Goal: Task Accomplishment & Management: Use online tool/utility

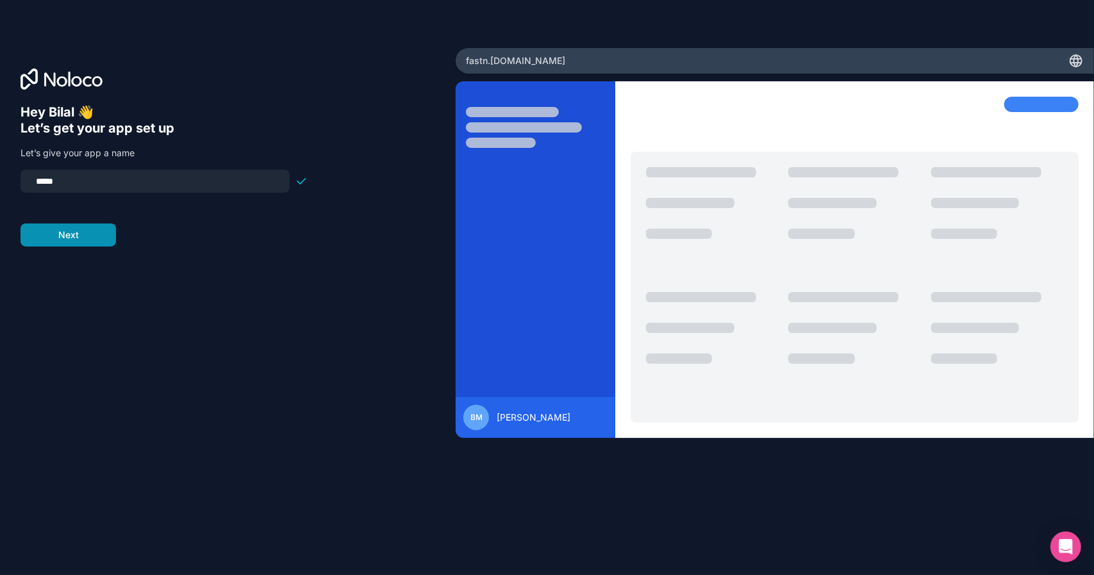
click at [96, 233] on button "Next" at bounding box center [68, 235] width 95 height 23
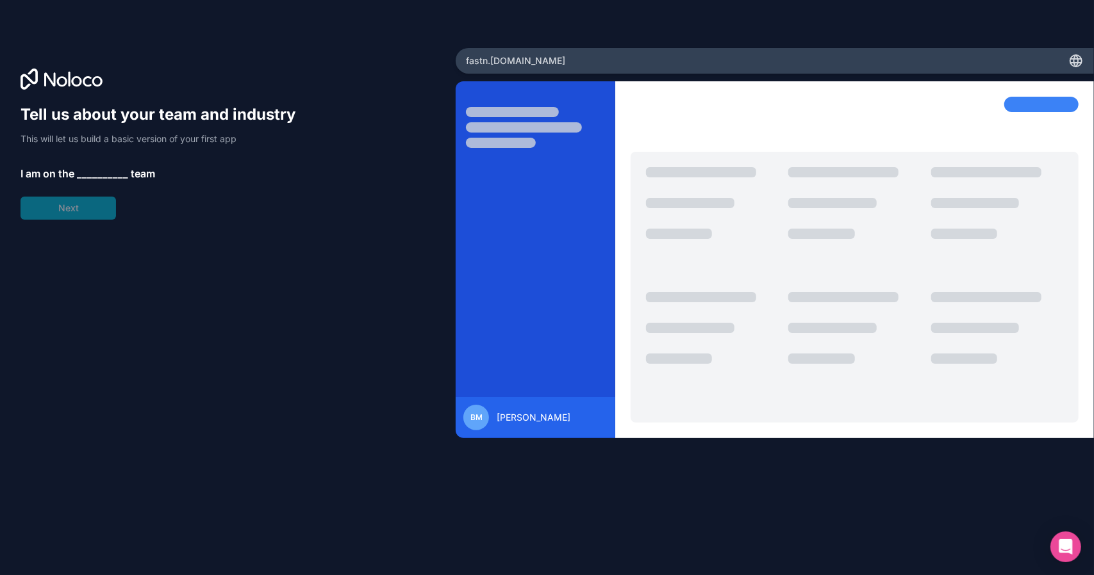
click at [108, 175] on span "__________" at bounding box center [102, 173] width 51 height 15
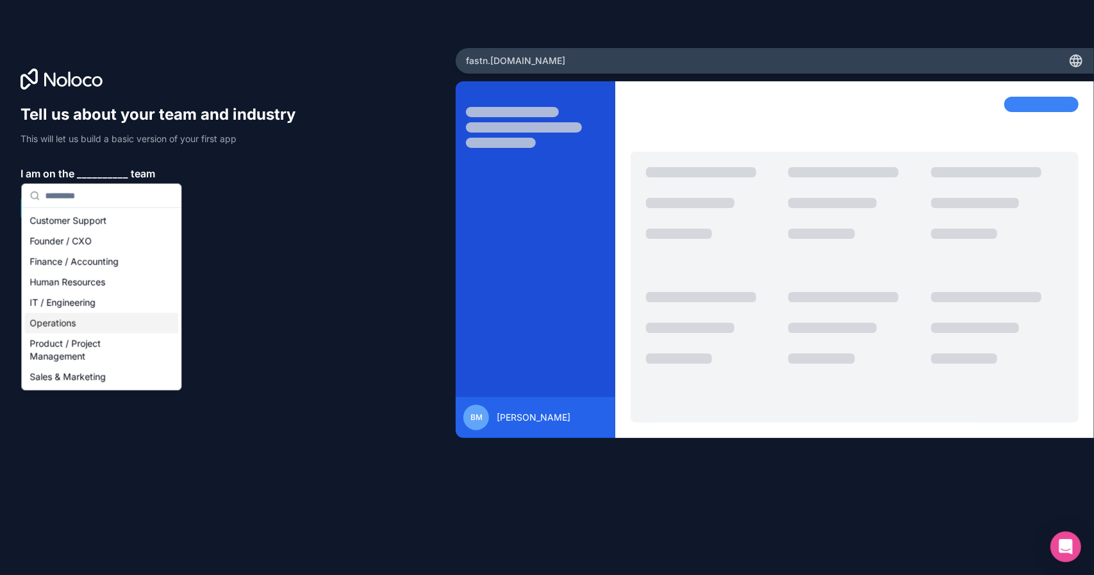
click at [133, 315] on div "Operations" at bounding box center [101, 323] width 154 height 21
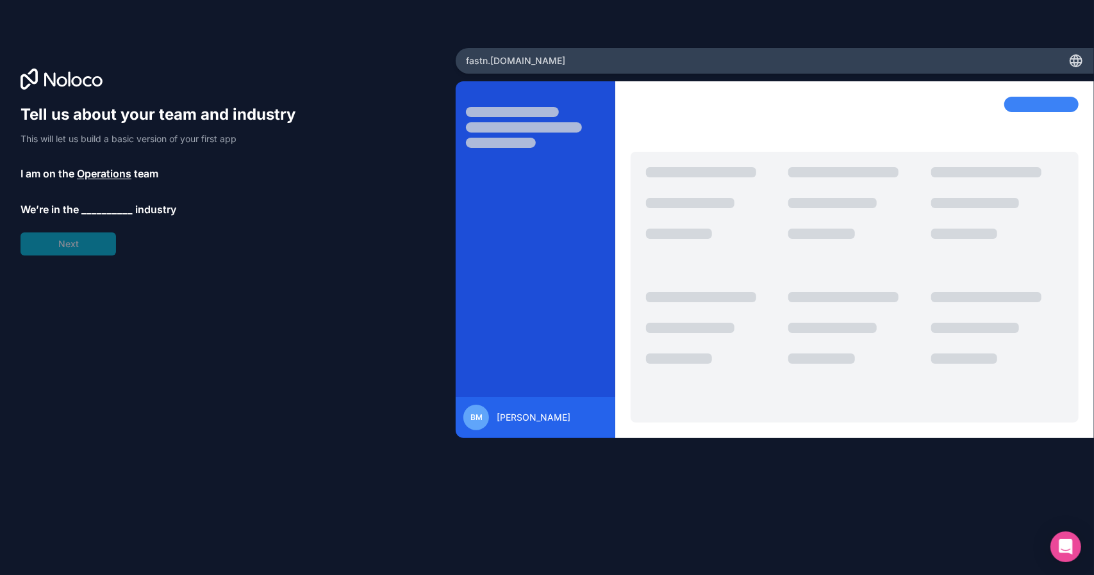
click at [106, 211] on span "__________" at bounding box center [106, 209] width 51 height 15
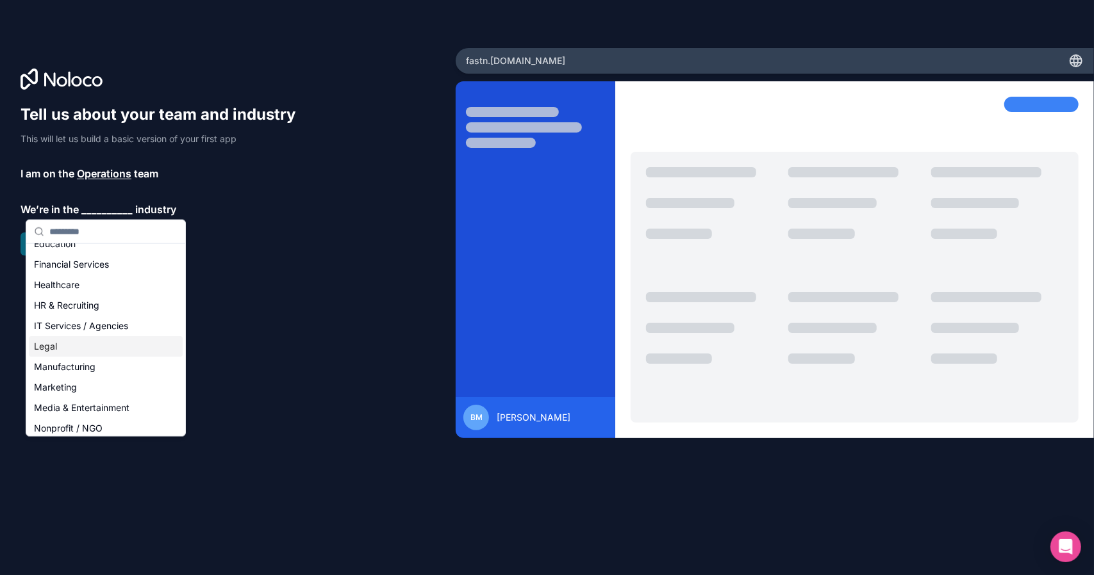
scroll to position [72, 0]
click at [99, 328] on div "IT Services / Agencies" at bounding box center [106, 328] width 154 height 21
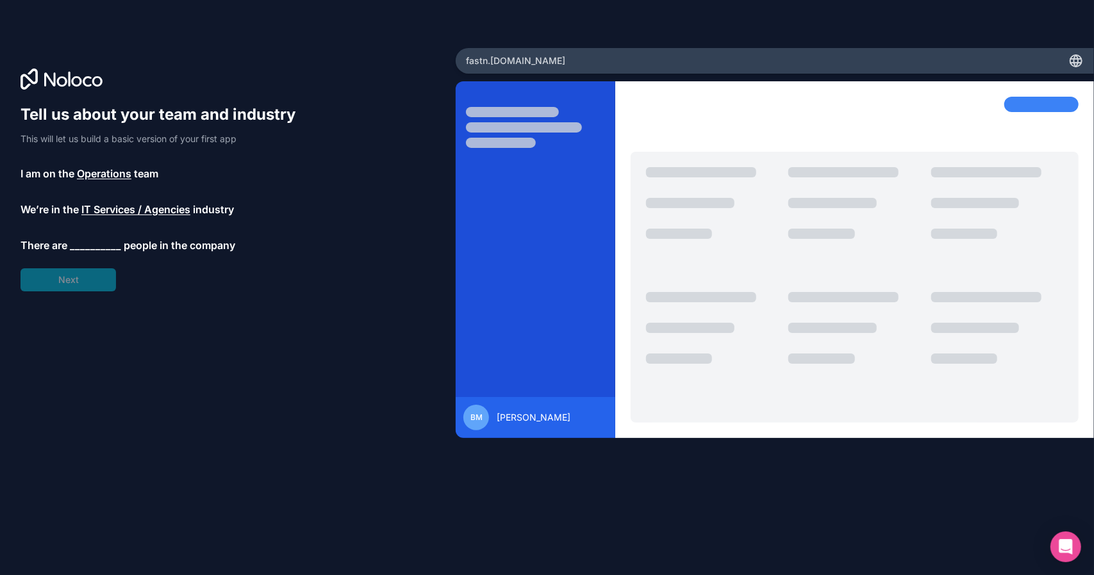
click at [92, 249] on span "__________" at bounding box center [95, 245] width 51 height 15
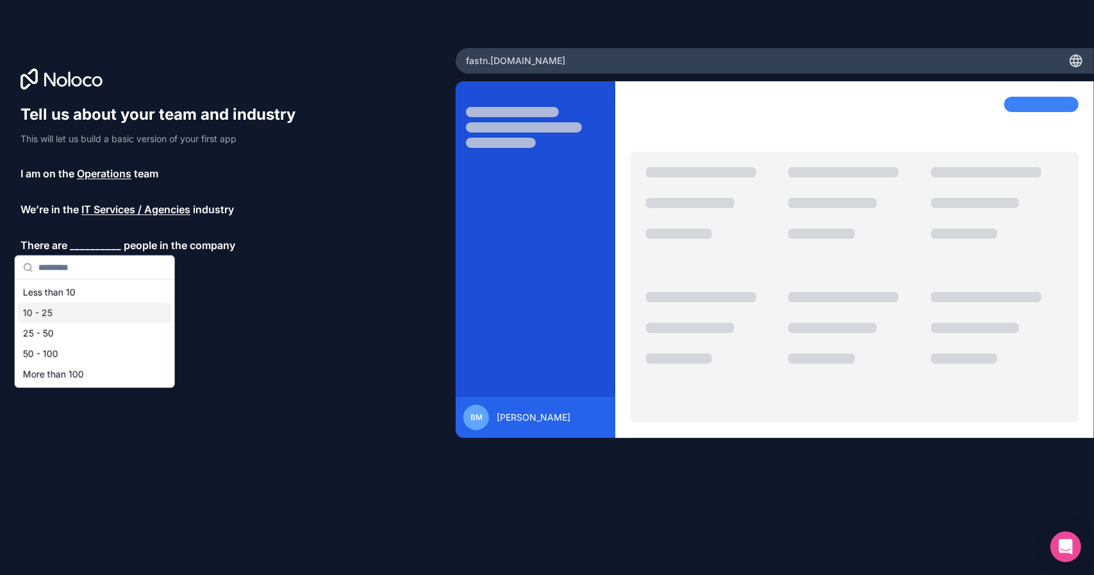
click at [81, 306] on div "10 - 25" at bounding box center [95, 313] width 154 height 21
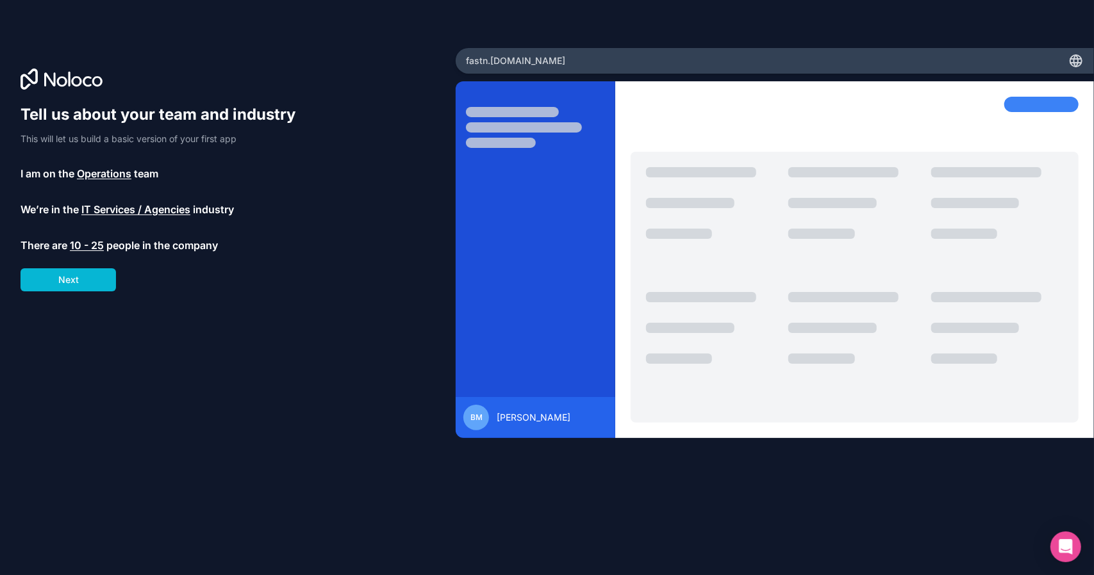
click at [100, 254] on div "Tell us about your team and industry This will let us build a basic version of …" at bounding box center [164, 197] width 287 height 187
click at [100, 249] on span "10 - 25" at bounding box center [87, 245] width 34 height 15
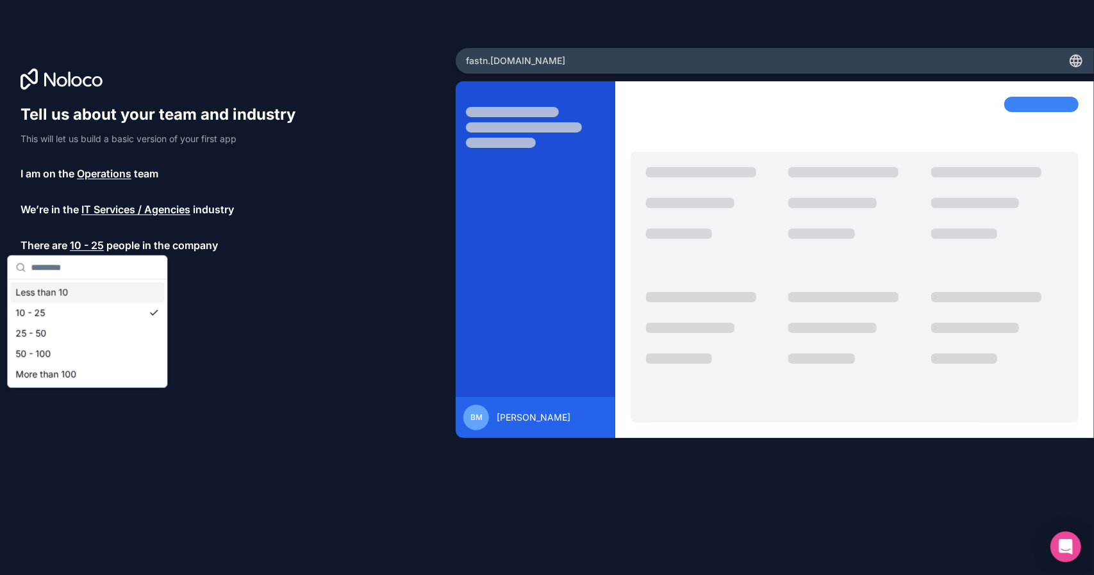
click at [247, 271] on div "Tell us about your team and industry This will let us build a basic version of …" at bounding box center [164, 197] width 287 height 187
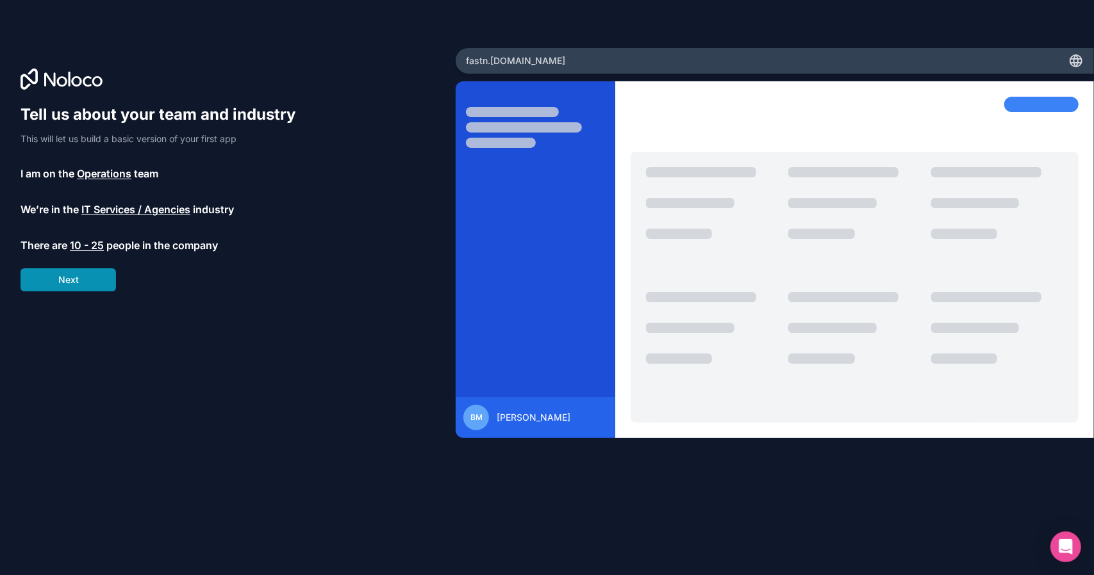
click at [97, 278] on button "Next" at bounding box center [68, 279] width 95 height 23
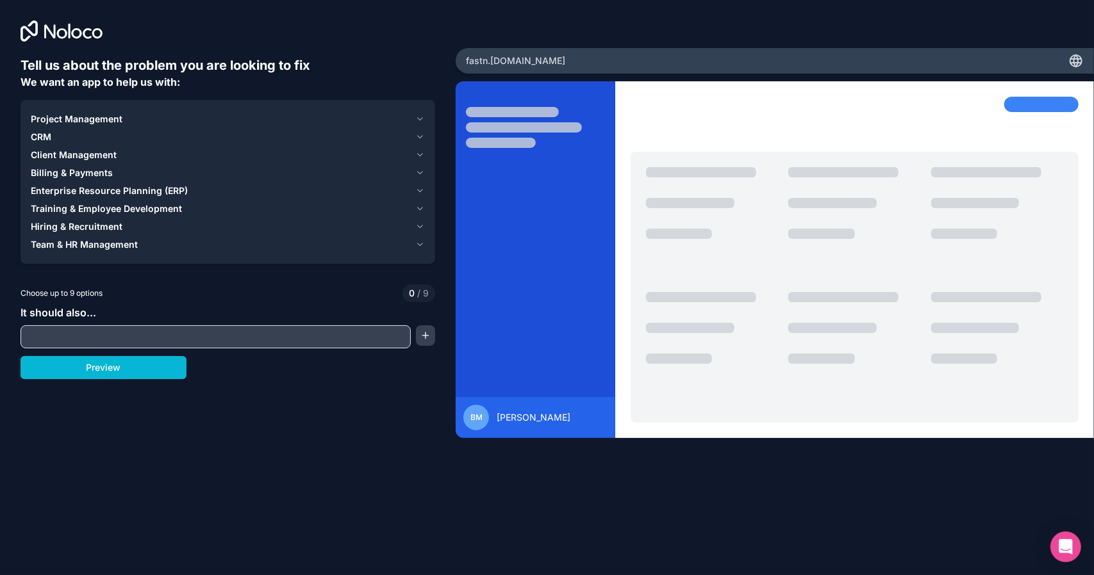
click at [197, 126] on button "Project Management" at bounding box center [228, 119] width 394 height 18
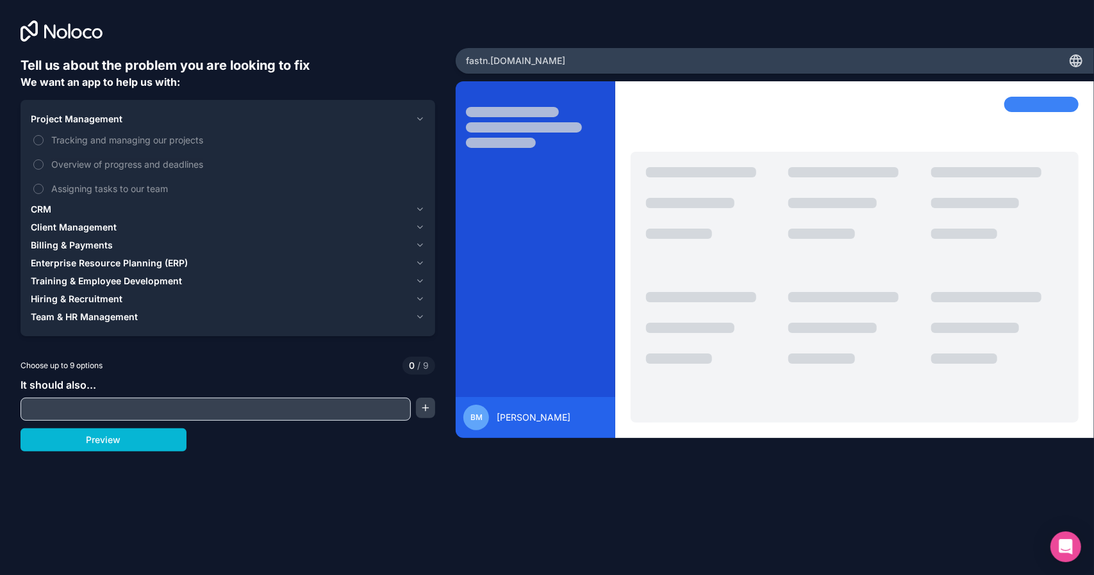
click at [197, 126] on button "Project Management" at bounding box center [228, 119] width 394 height 18
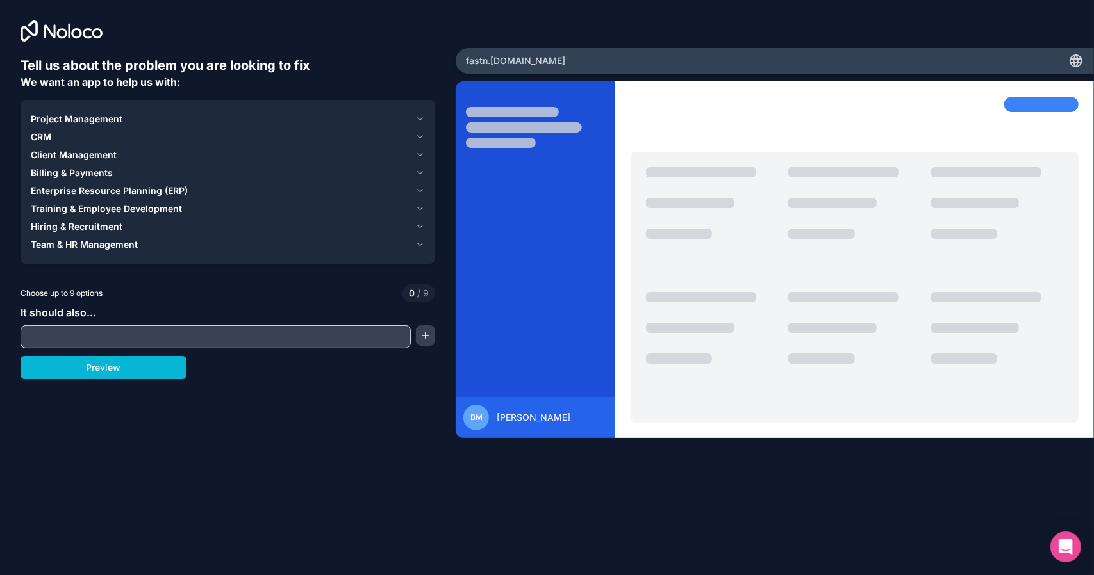
click at [194, 129] on button "CRM" at bounding box center [228, 137] width 394 height 18
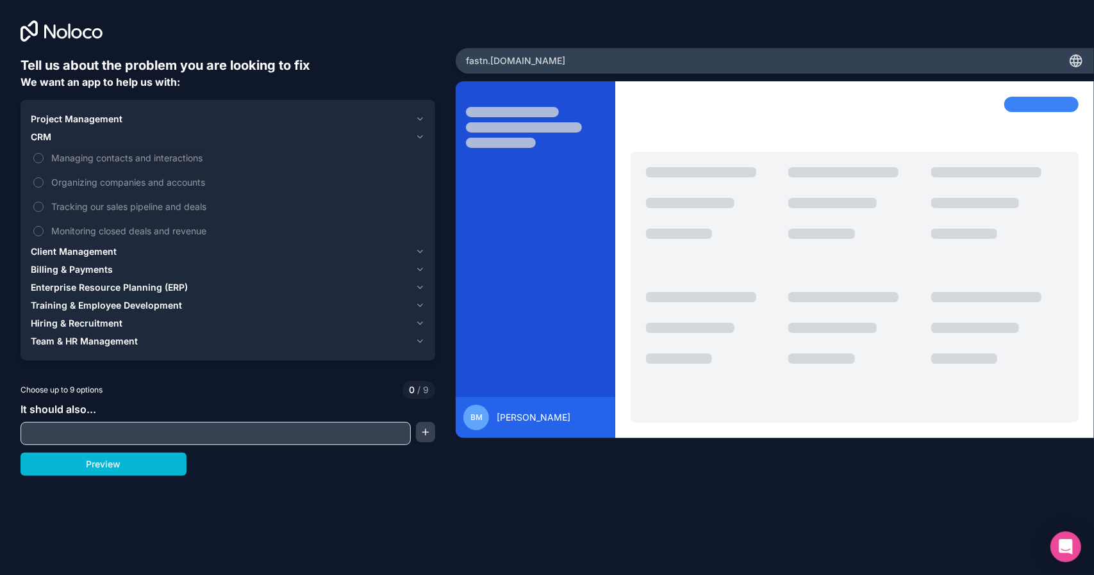
click at [176, 140] on div "CRM" at bounding box center [220, 137] width 379 height 13
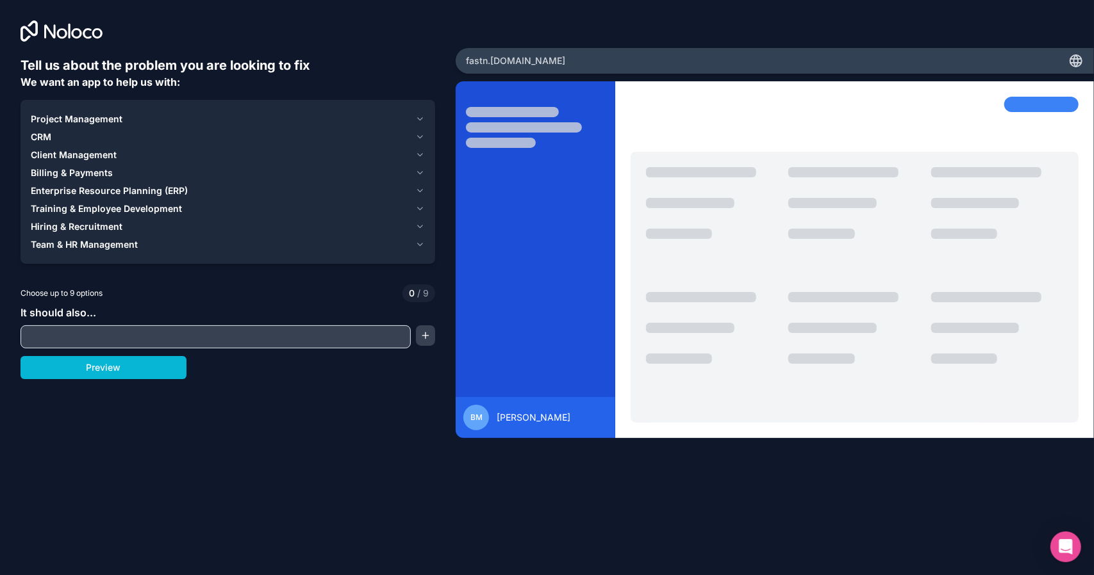
click at [161, 122] on div "Project Management" at bounding box center [220, 119] width 379 height 13
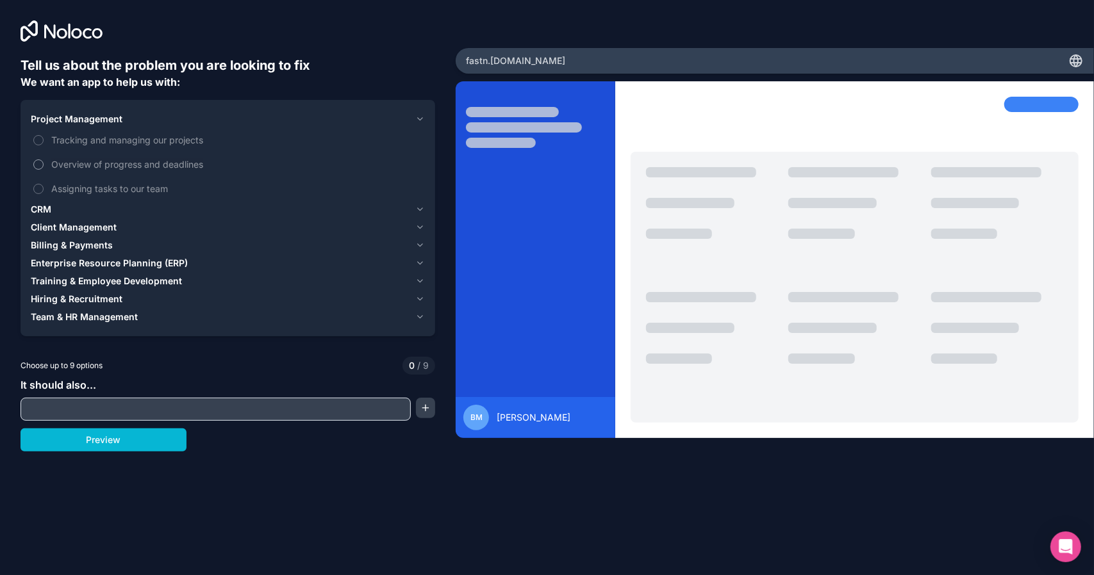
click at [149, 154] on label "Overview of progress and deadlines" at bounding box center [228, 165] width 394 height 24
click at [44, 160] on button "Overview of progress and deadlines" at bounding box center [38, 165] width 10 height 10
click at [149, 143] on span "Tracking and managing our projects" at bounding box center [236, 139] width 371 height 13
click at [44, 143] on button "Tracking and managing our projects" at bounding box center [38, 140] width 10 height 10
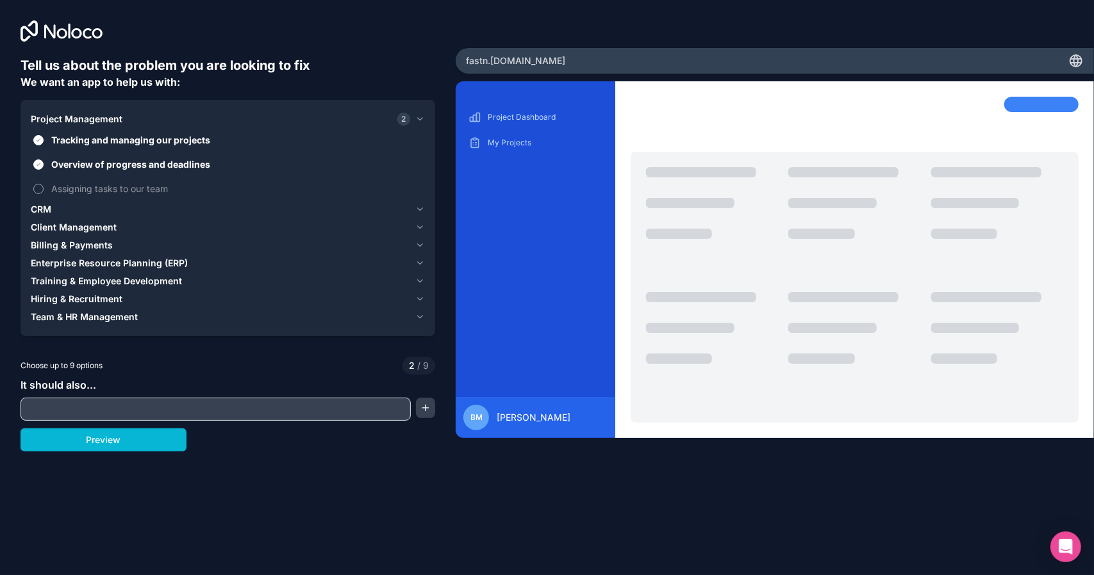
click at [140, 183] on span "Assigning tasks to our team" at bounding box center [236, 188] width 371 height 13
click at [44, 184] on button "Assigning tasks to our team" at bounding box center [38, 189] width 10 height 10
click at [142, 204] on div "CRM" at bounding box center [220, 209] width 379 height 13
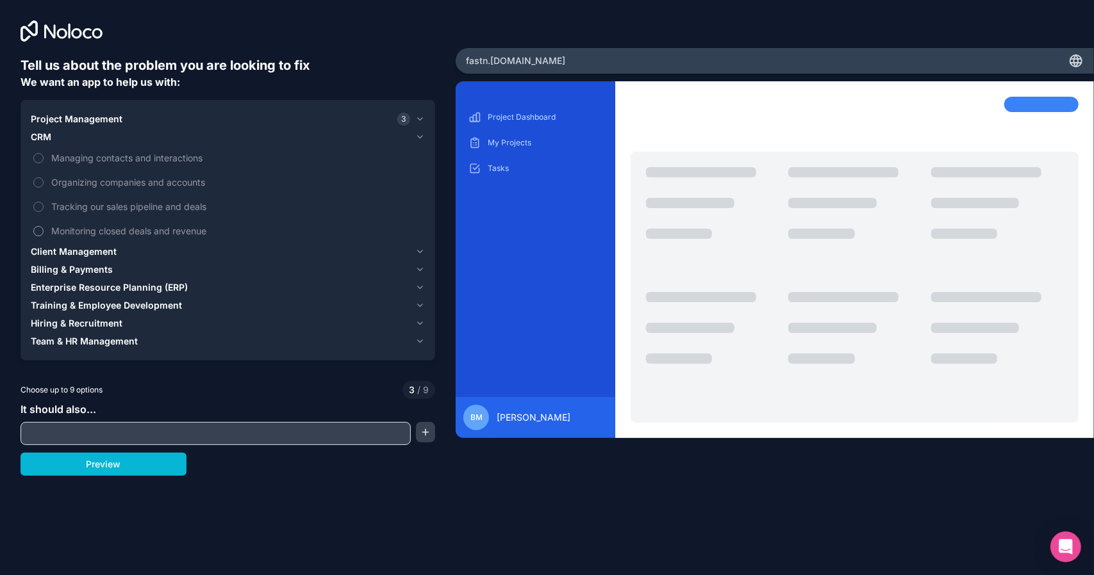
click at [140, 219] on label "Monitoring closed deals and revenue" at bounding box center [228, 231] width 394 height 24
click at [44, 226] on button "Monitoring closed deals and revenue" at bounding box center [38, 231] width 10 height 10
click at [140, 203] on span "Tracking our sales pipeline and deals" at bounding box center [236, 206] width 371 height 13
click at [44, 203] on button "Tracking our sales pipeline and deals" at bounding box center [38, 207] width 10 height 10
click at [142, 191] on label "Organizing companies and accounts" at bounding box center [228, 182] width 394 height 24
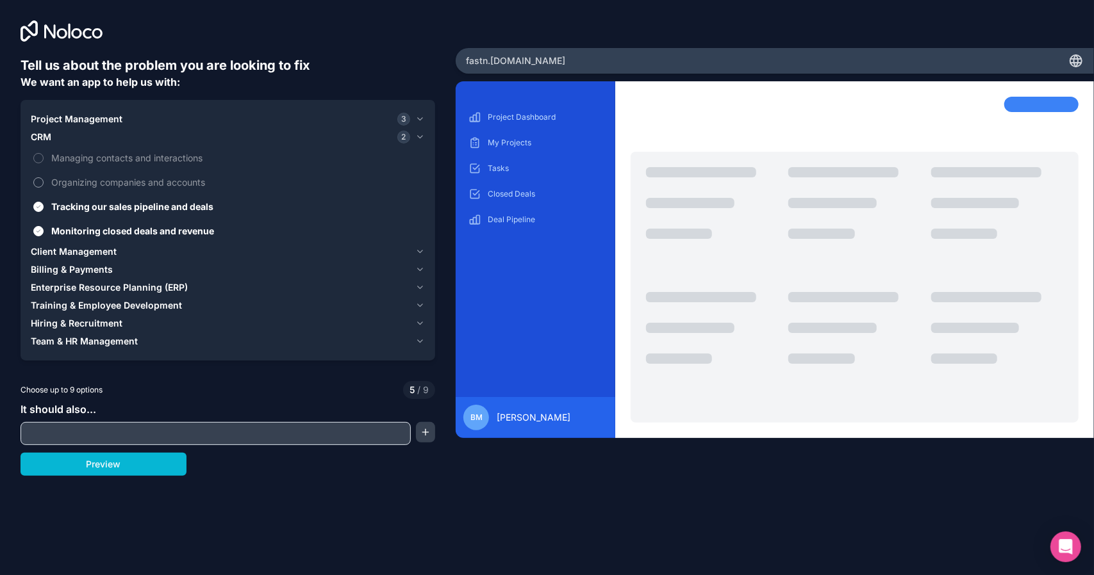
click at [44, 188] on button "Organizing companies and accounts" at bounding box center [38, 182] width 10 height 10
click at [142, 178] on span "Organizing companies and accounts" at bounding box center [236, 182] width 371 height 13
click at [44, 178] on button "Organizing companies and accounts" at bounding box center [38, 182] width 10 height 10
click at [145, 160] on span "Managing contacts and interactions" at bounding box center [236, 157] width 371 height 13
click at [44, 160] on button "Managing contacts and interactions" at bounding box center [38, 158] width 10 height 10
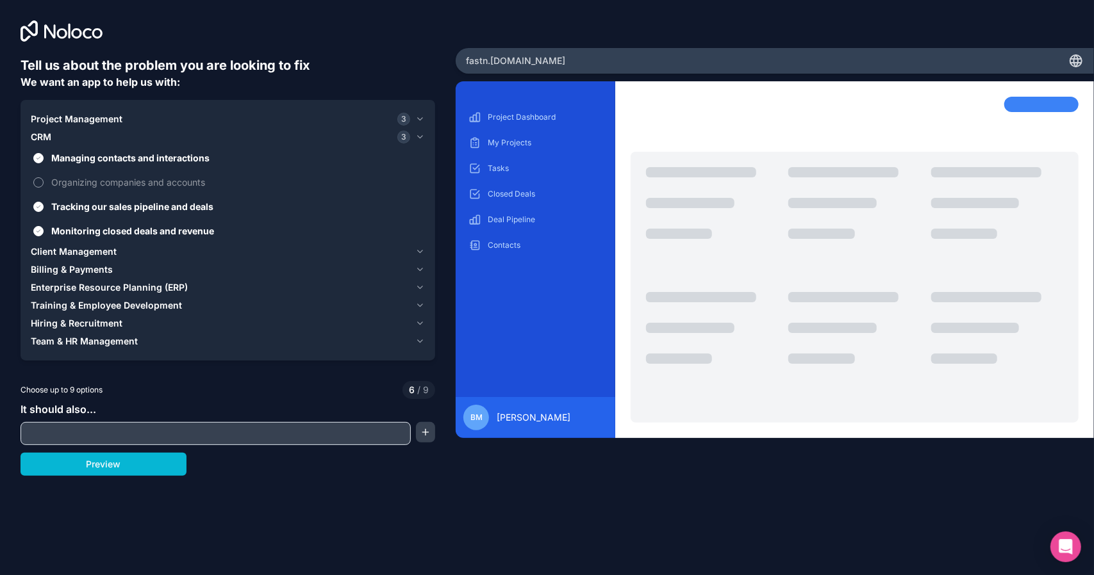
click at [145, 177] on span "Organizing companies and accounts" at bounding box center [236, 182] width 371 height 13
click at [44, 177] on button "Organizing companies and accounts" at bounding box center [38, 182] width 10 height 10
click at [145, 350] on div "Project Management 3 CRM 4 Managing contacts and interactions Organizing compan…" at bounding box center [228, 230] width 415 height 261
click at [151, 470] on button "Preview" at bounding box center [104, 464] width 166 height 23
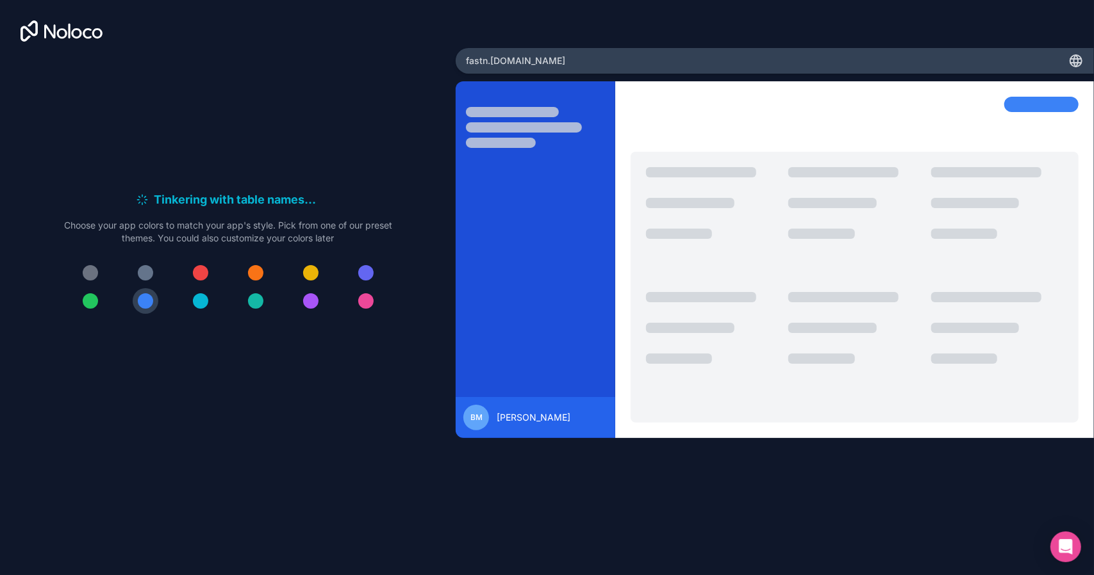
click at [103, 277] on div at bounding box center [228, 287] width 328 height 54
click at [95, 277] on div at bounding box center [90, 272] width 15 height 15
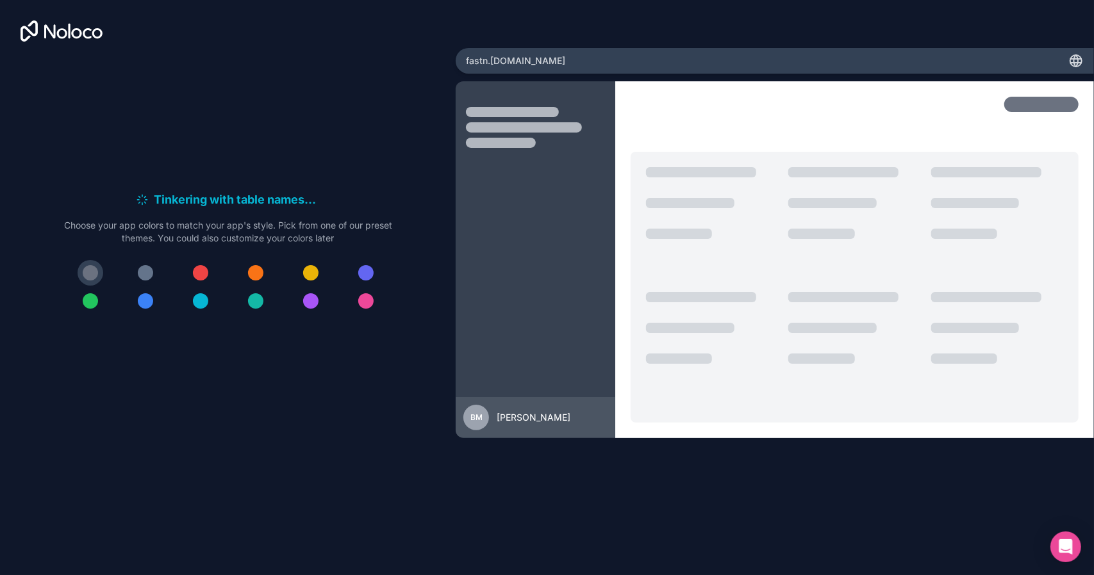
click at [144, 270] on div at bounding box center [145, 272] width 15 height 15
click at [202, 272] on div at bounding box center [200, 272] width 15 height 15
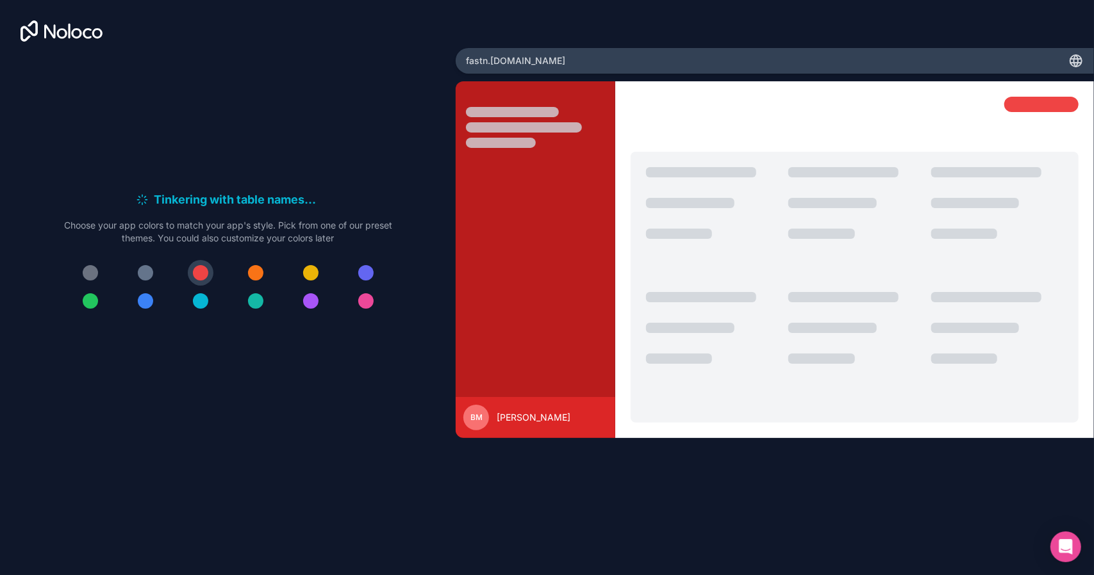
click at [263, 267] on button at bounding box center [256, 273] width 26 height 26
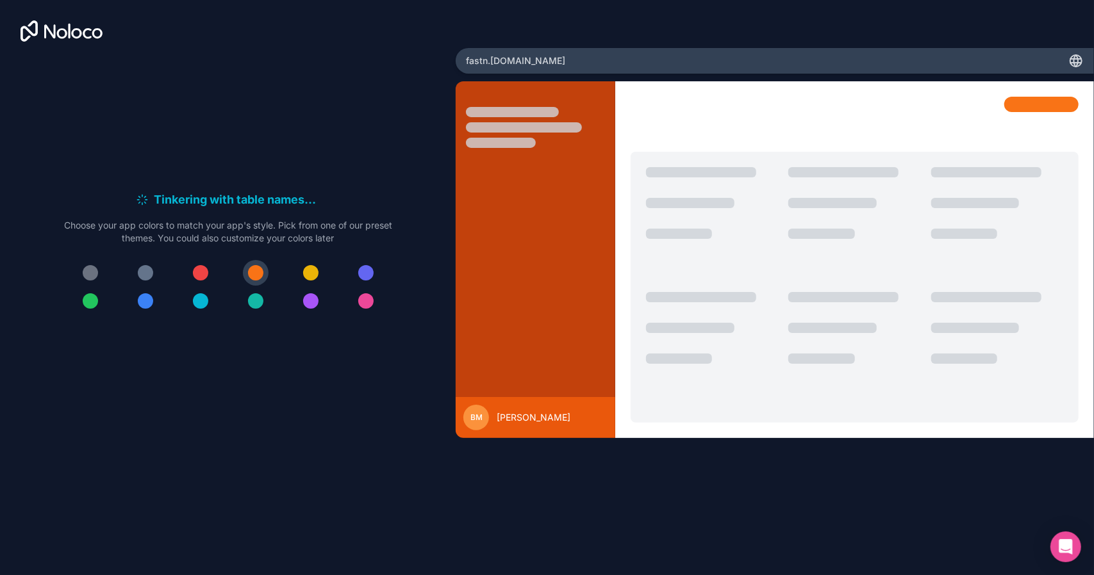
click at [296, 266] on div at bounding box center [228, 287] width 328 height 54
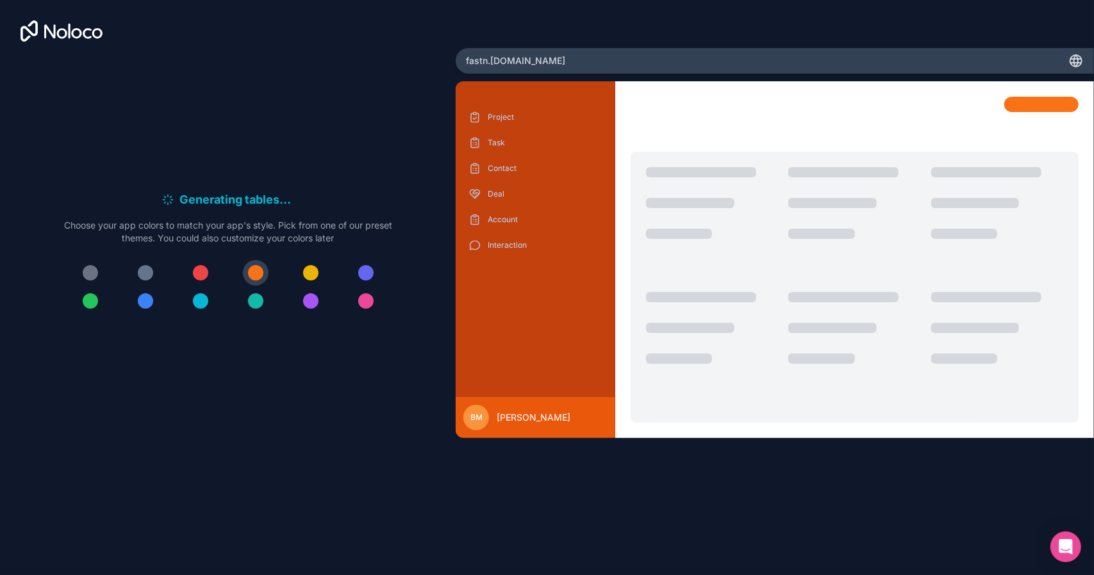
click at [393, 273] on div "Generating tables . . . Meanwhile, let's personalize it! Choose your app colors…" at bounding box center [228, 257] width 415 height 402
click at [367, 270] on div at bounding box center [365, 272] width 15 height 15
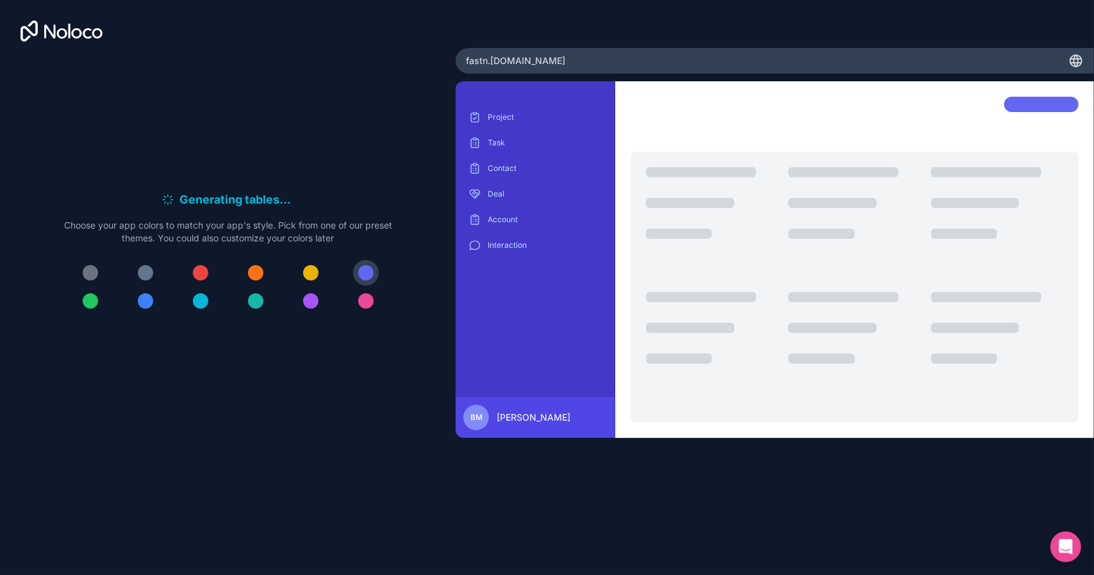
click at [186, 197] on h6 "Generating tables . . ." at bounding box center [236, 200] width 115 height 18
drag, startPoint x: 186, startPoint y: 197, endPoint x: 288, endPoint y: 194, distance: 102.6
click at [288, 194] on h6 "Generating tables . . ." at bounding box center [236, 200] width 115 height 18
click at [288, 194] on span "." at bounding box center [289, 200] width 4 height 18
click at [282, 158] on div "Generating sample data . . . Meanwhile, let's personalize it! Choose your app c…" at bounding box center [228, 257] width 415 height 402
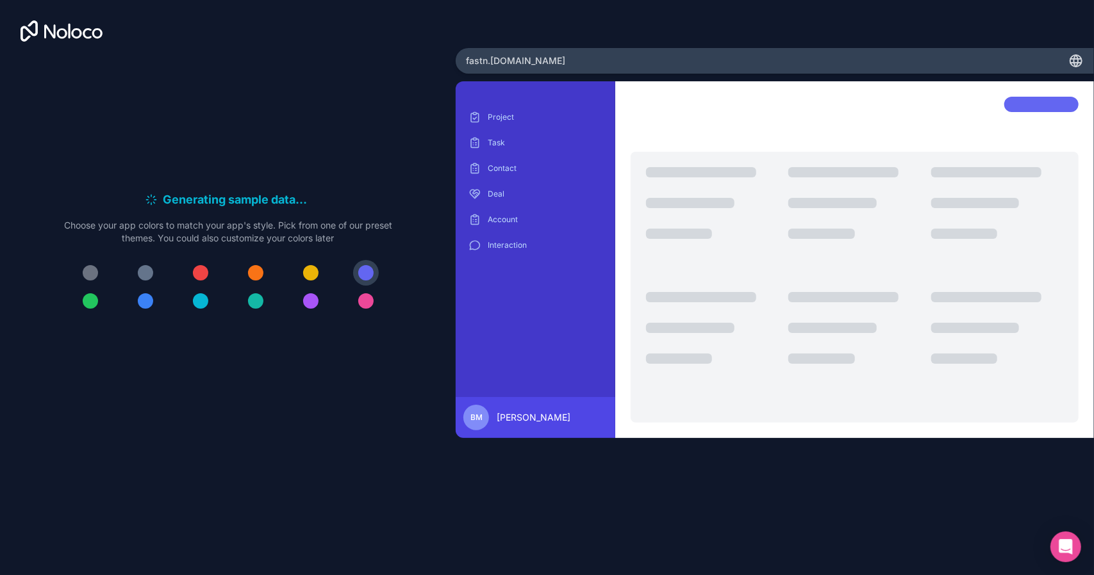
click at [725, 106] on div at bounding box center [855, 122] width 448 height 50
click at [511, 195] on p "Deal" at bounding box center [545, 194] width 115 height 10
click at [526, 402] on div "BM Bilal Muzamil" at bounding box center [536, 417] width 160 height 41
drag, startPoint x: 511, startPoint y: 428, endPoint x: 509, endPoint y: 415, distance: 13.1
click at [510, 420] on div "BM Bilal Muzamil" at bounding box center [535, 418] width 144 height 26
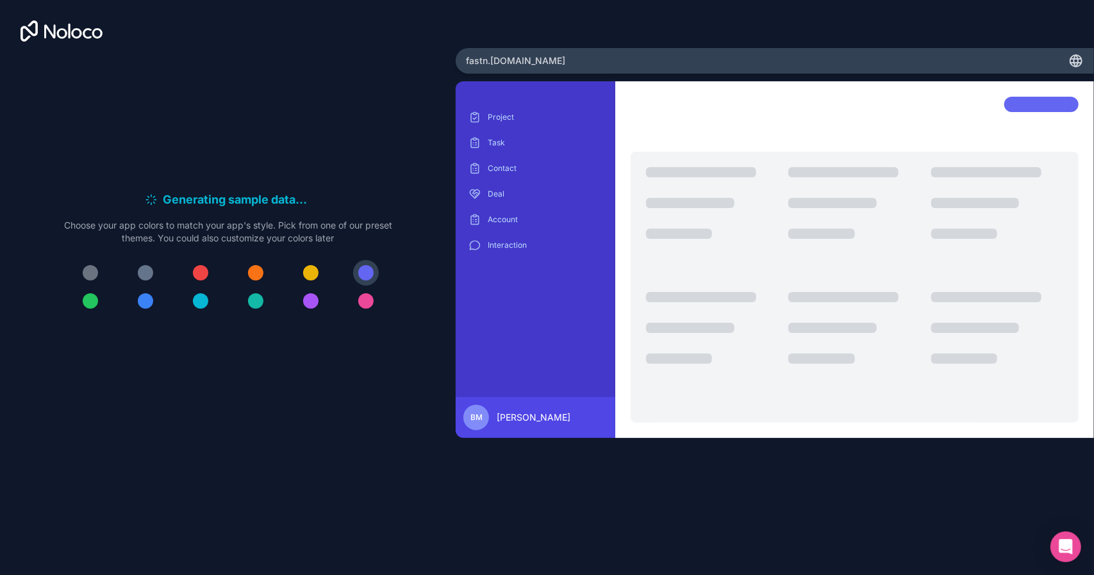
click at [477, 265] on div "Project Task Contact Deal Account Interaction" at bounding box center [535, 247] width 139 height 280
click at [499, 231] on div "Project Task Contact Deal Account Interaction" at bounding box center [535, 181] width 139 height 149
click at [499, 240] on p "Interaction" at bounding box center [545, 245] width 115 height 10
click at [502, 221] on p "Account" at bounding box center [545, 220] width 115 height 10
click at [504, 198] on p "Deal" at bounding box center [545, 194] width 115 height 10
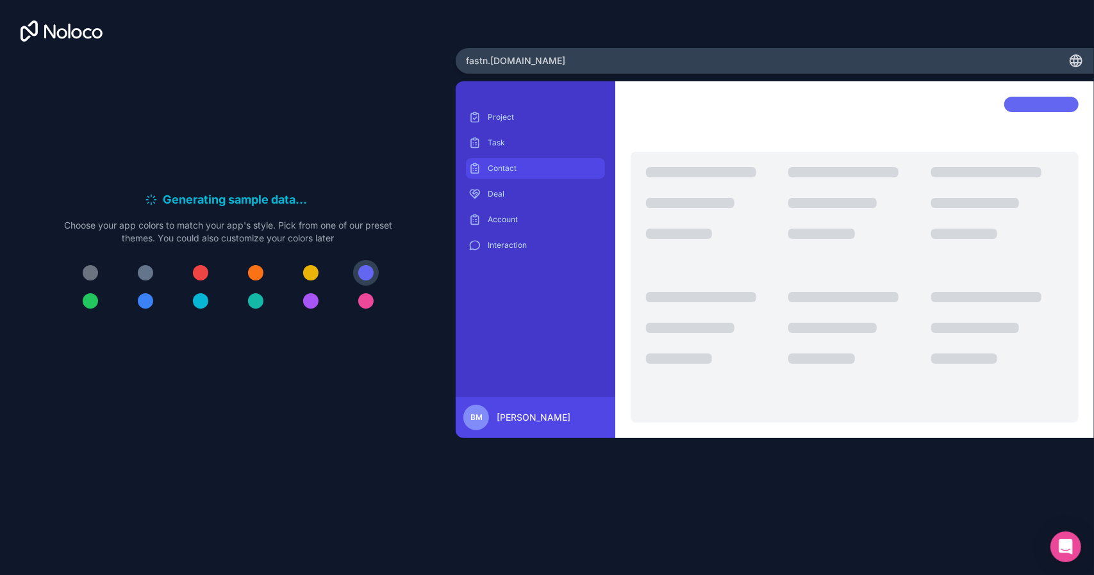
click at [506, 165] on p "Contact" at bounding box center [545, 168] width 115 height 10
click at [512, 139] on p "Task" at bounding box center [545, 143] width 115 height 10
click at [518, 115] on p "Project" at bounding box center [545, 117] width 115 height 10
click at [1076, 550] on div "Open Intercom Messenger" at bounding box center [1066, 548] width 34 height 34
click at [195, 199] on h6 "Customizing views . . ." at bounding box center [237, 200] width 122 height 18
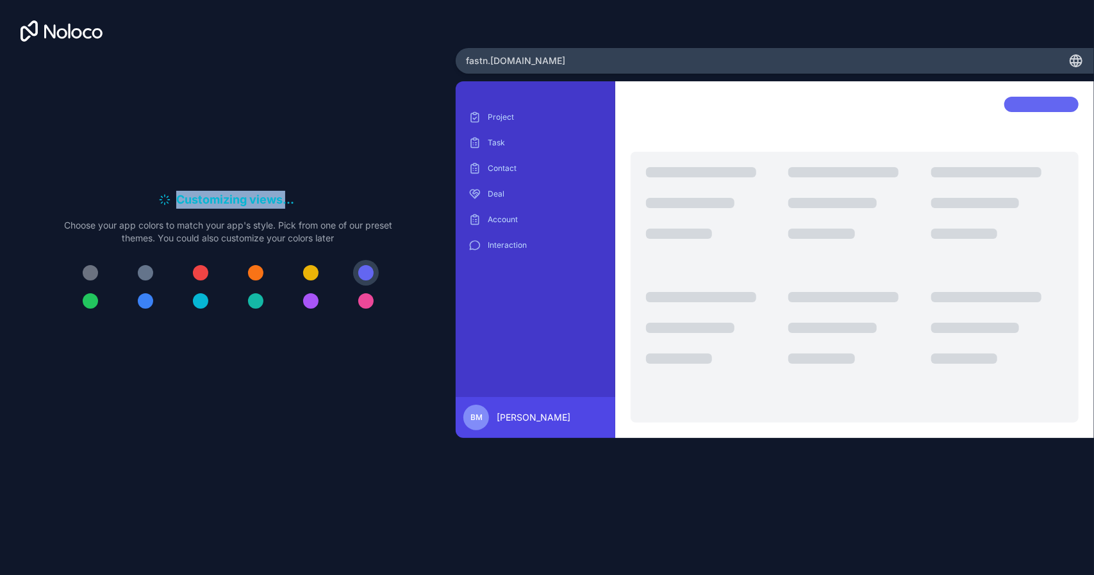
drag, startPoint x: 195, startPoint y: 199, endPoint x: 299, endPoint y: 202, distance: 103.9
click at [298, 203] on div "Customizing views . . ." at bounding box center [228, 200] width 328 height 18
click at [299, 202] on div "Customizing views . . ." at bounding box center [228, 200] width 328 height 18
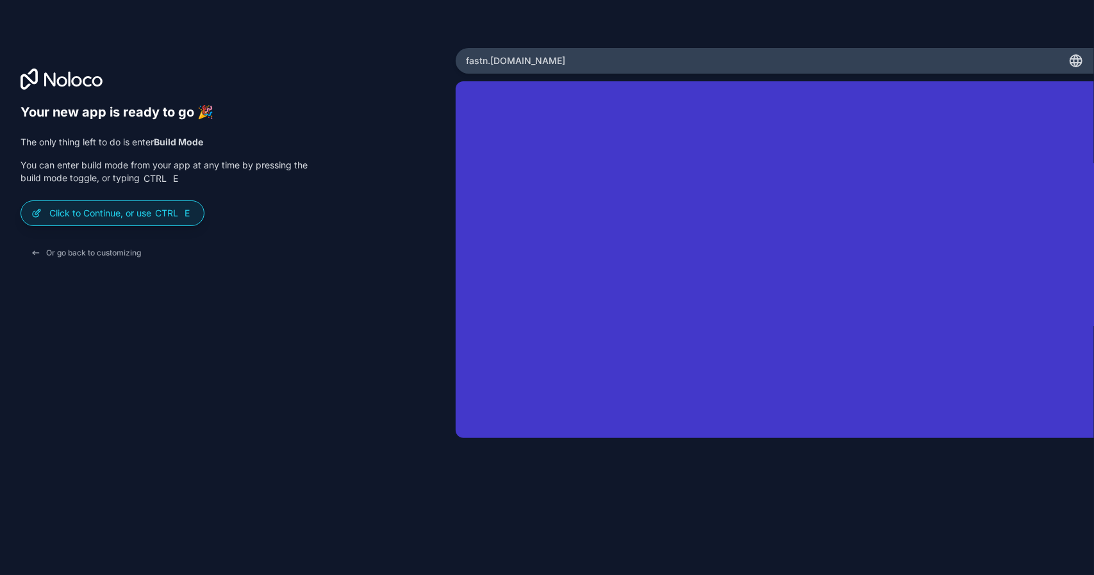
click at [138, 226] on div "Your new app is ready to go 🎉 The only thing left to do is enter Build Mode You…" at bounding box center [164, 184] width 287 height 160
click at [140, 219] on p "Click to Continue, or use Ctrl E" at bounding box center [121, 213] width 144 height 13
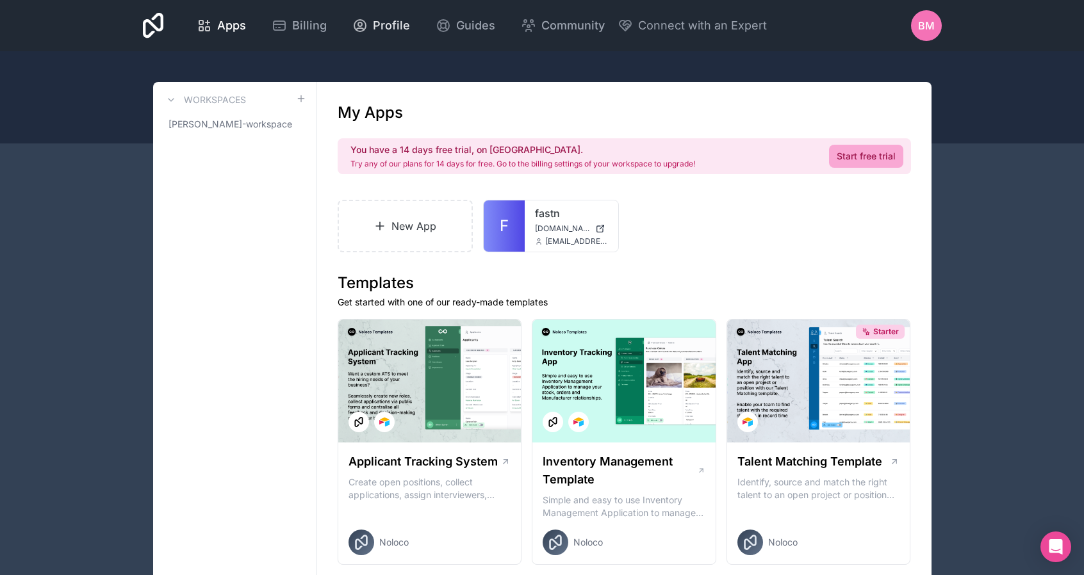
click at [354, 24] on icon at bounding box center [359, 25] width 15 height 15
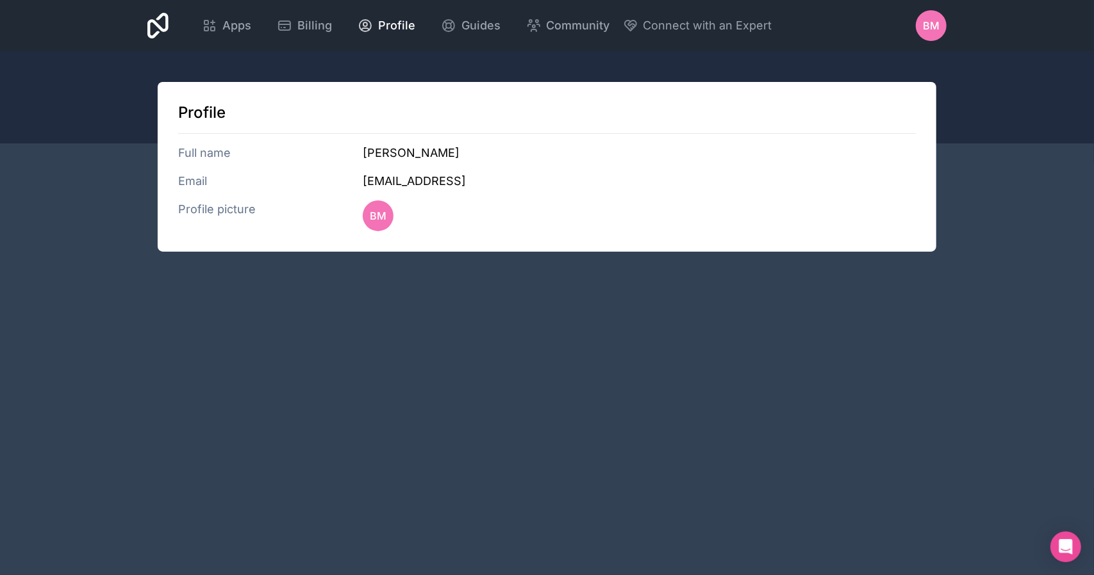
click at [918, 21] on div "BM" at bounding box center [931, 25] width 31 height 31
click at [650, 83] on div "Profile Full name Bilal Muzamil Email bilal@fastn.ai Profile picture BM" at bounding box center [547, 167] width 779 height 170
click at [247, 17] on span "Apps" at bounding box center [236, 26] width 29 height 18
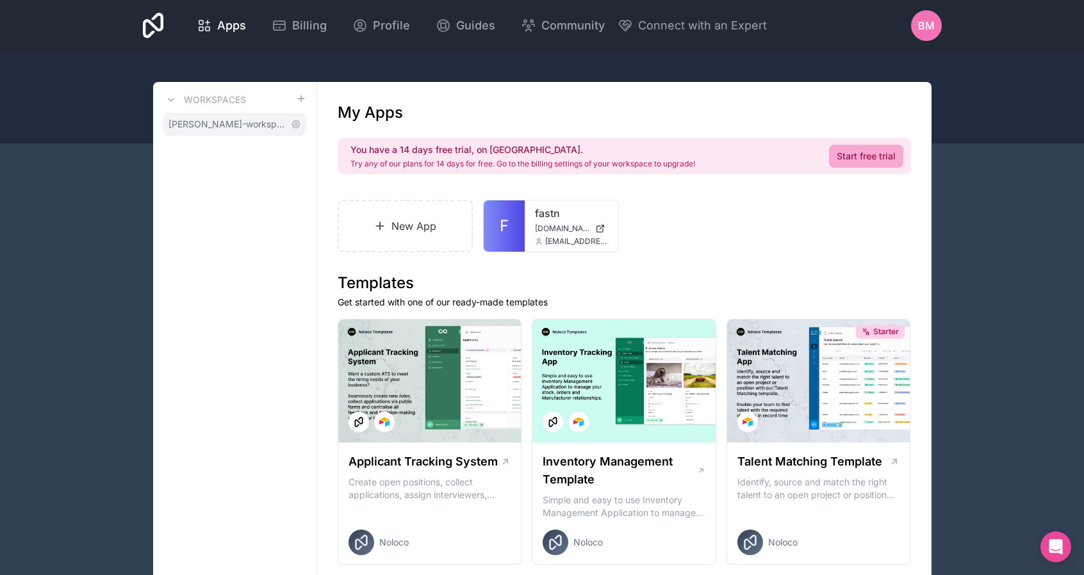
click at [266, 127] on span "bilal-muzamil-workspace" at bounding box center [227, 124] width 117 height 13
click at [359, 147] on h2 "You have a 14 days free trial, on us." at bounding box center [522, 150] width 345 height 13
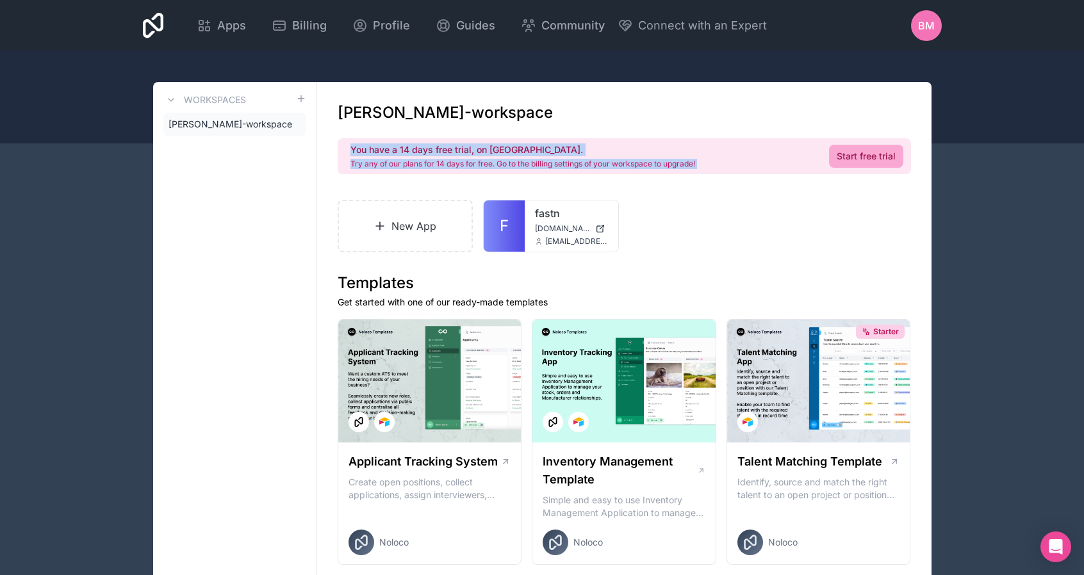
drag, startPoint x: 359, startPoint y: 147, endPoint x: 711, endPoint y: 173, distance: 352.8
click at [711, 173] on div "You have a 14 days free trial, on us. Try any of our plans for 14 days for free…" at bounding box center [624, 156] width 573 height 36
click at [891, 166] on link "Start free trial" at bounding box center [866, 156] width 74 height 23
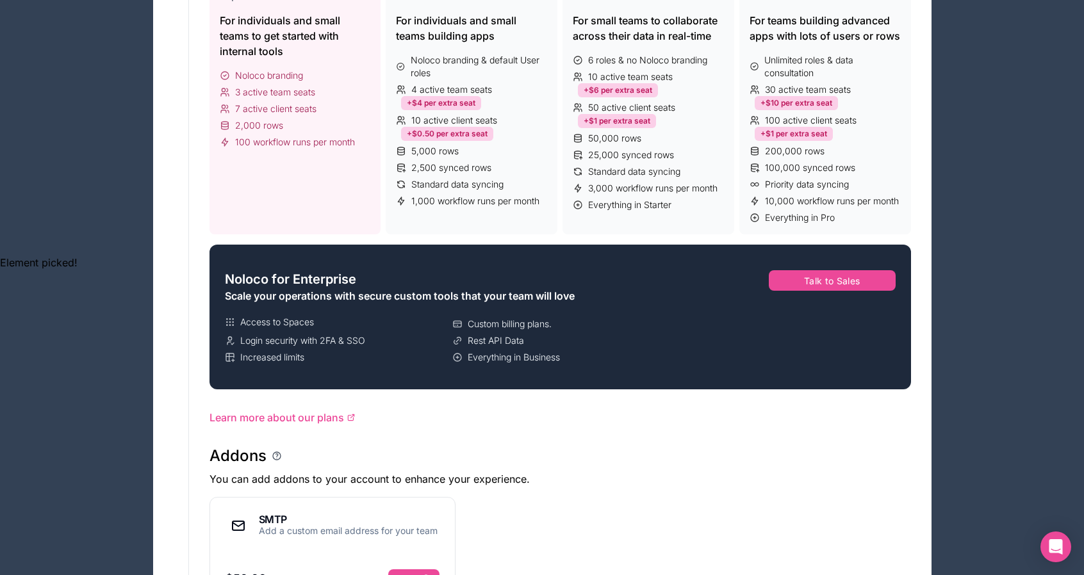
scroll to position [128, 0]
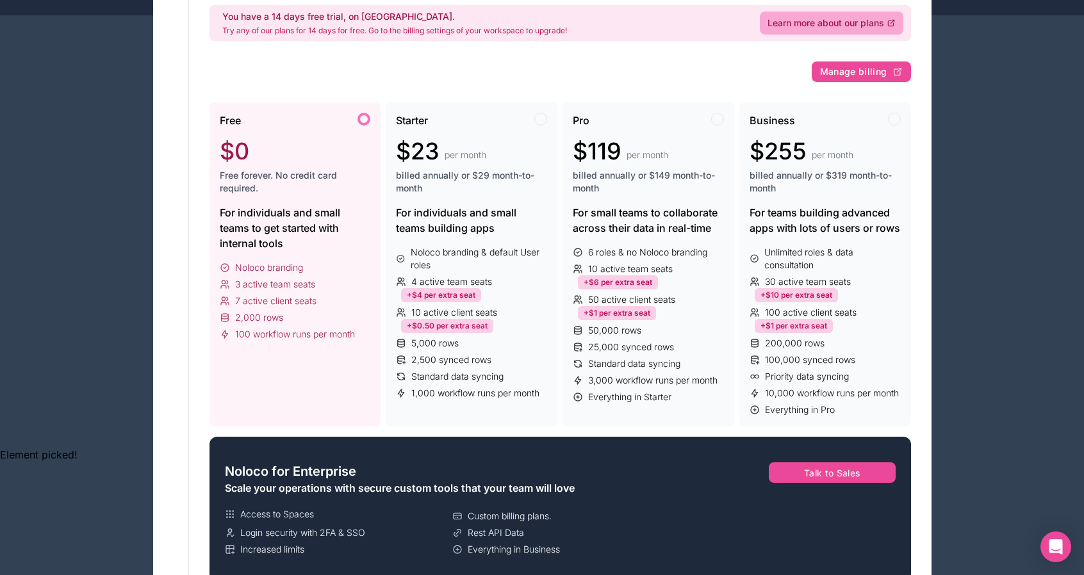
click at [310, 129] on div "Free $0 Free forever. No credit card required." at bounding box center [295, 159] width 151 height 92
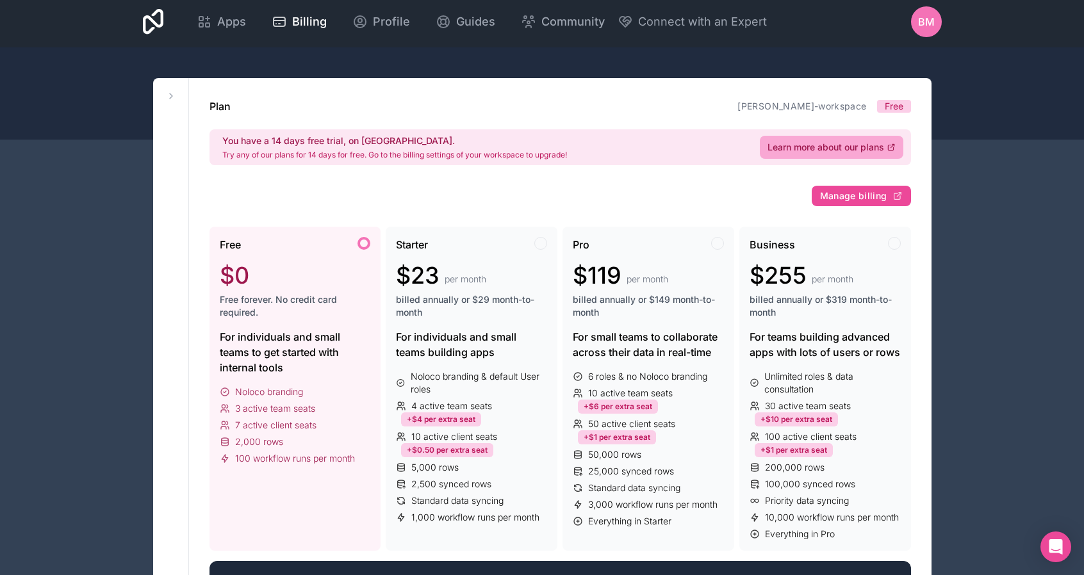
scroll to position [0, 0]
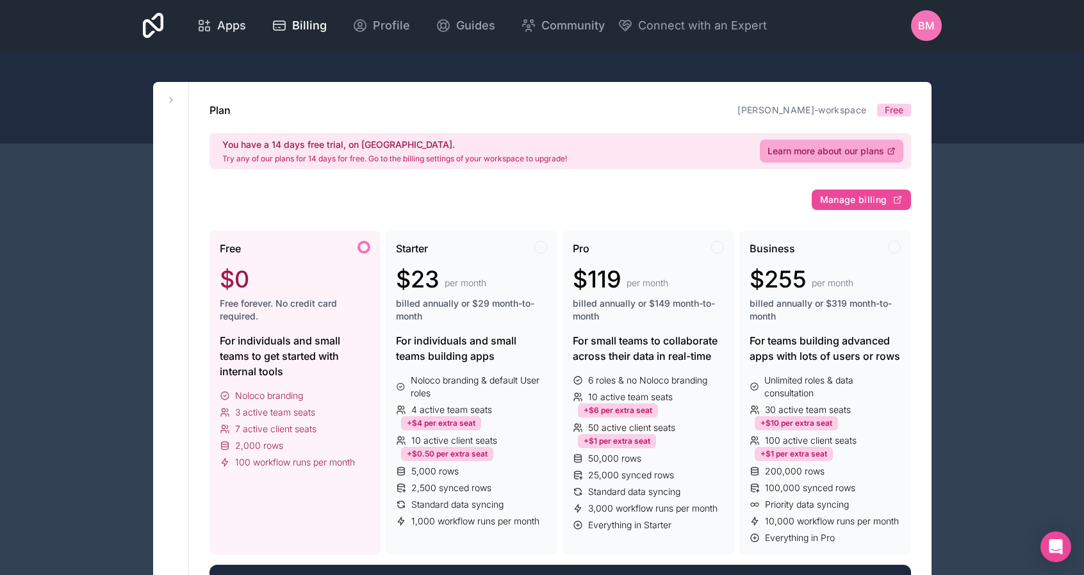
click at [220, 14] on link "Apps" at bounding box center [221, 26] width 70 height 28
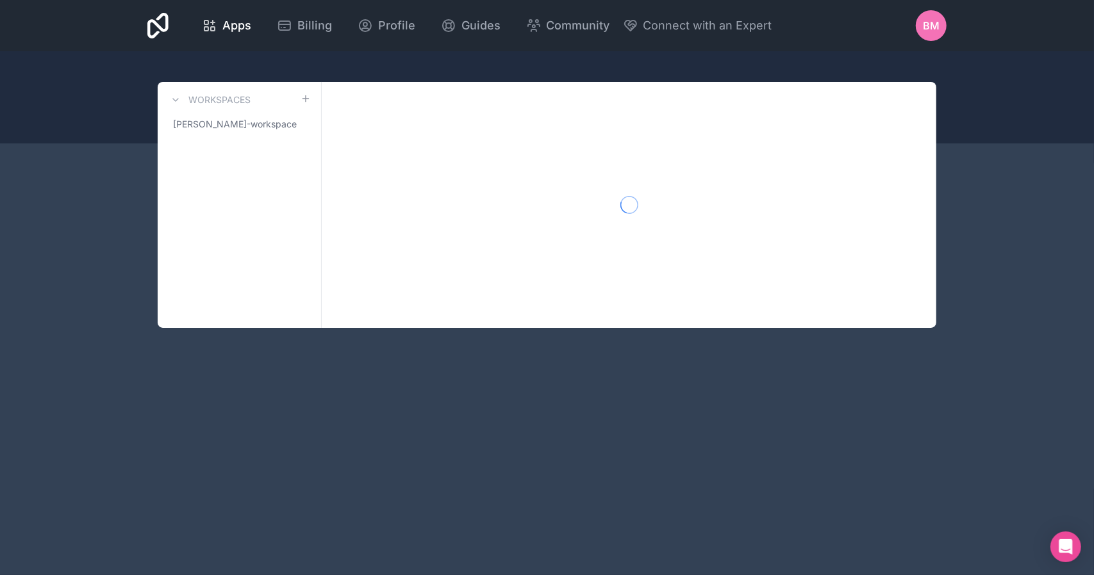
click at [149, 17] on icon at bounding box center [157, 26] width 21 height 26
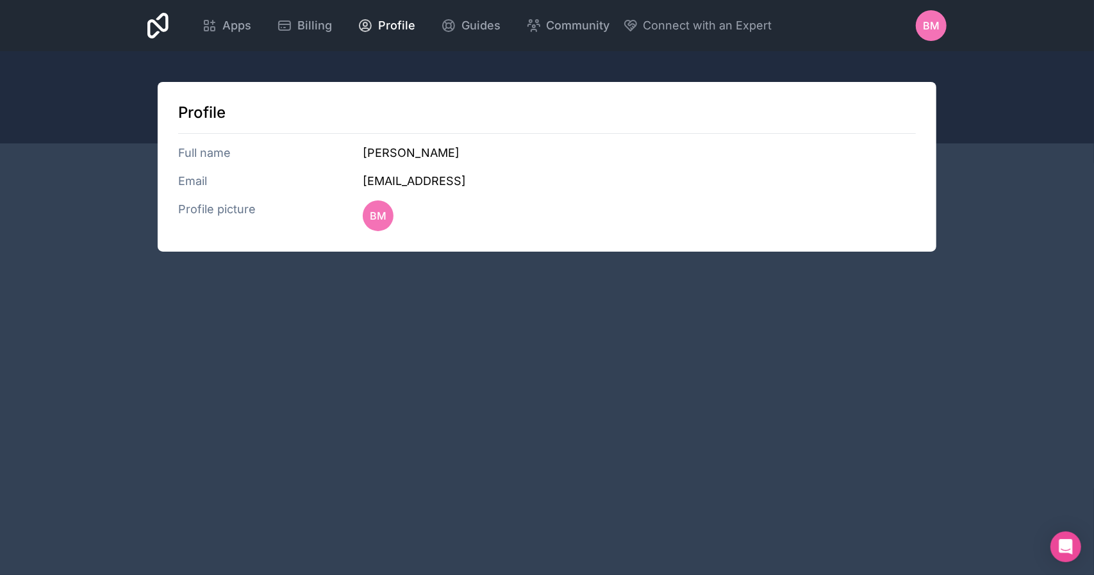
click at [176, 29] on div "Apps Billing Profile Guides Community Connect with an Expert BM Billing Profile…" at bounding box center [547, 25] width 820 height 51
click at [172, 29] on div "Apps Billing Profile Guides Community Connect with an Expert BM Billing Profile…" at bounding box center [547, 25] width 820 height 51
click at [161, 31] on icon at bounding box center [157, 26] width 21 height 26
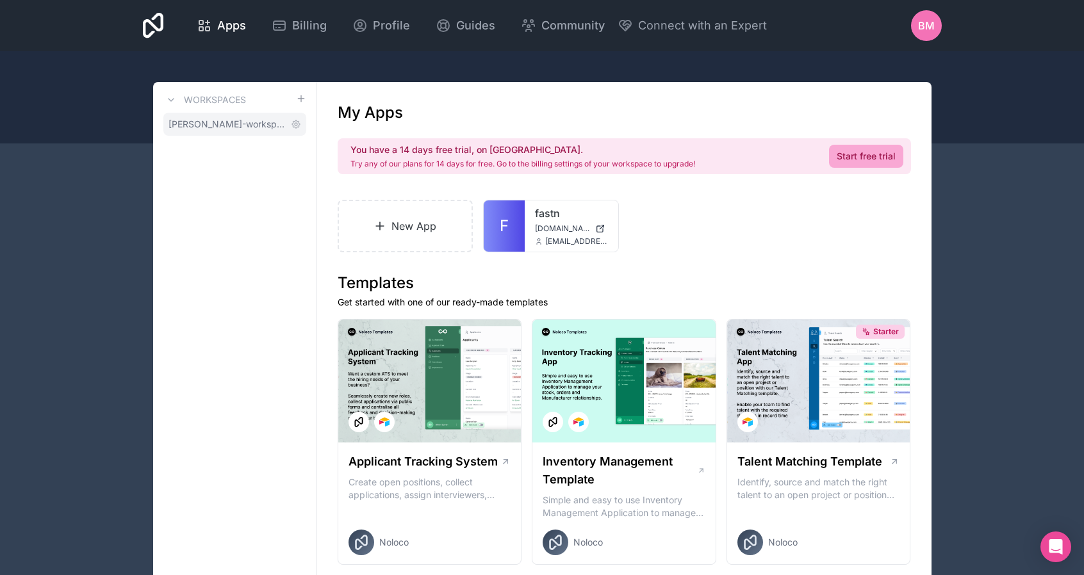
click at [229, 120] on span "bilal-muzamil-workspace" at bounding box center [227, 124] width 117 height 13
click at [300, 125] on icon at bounding box center [296, 124] width 10 height 10
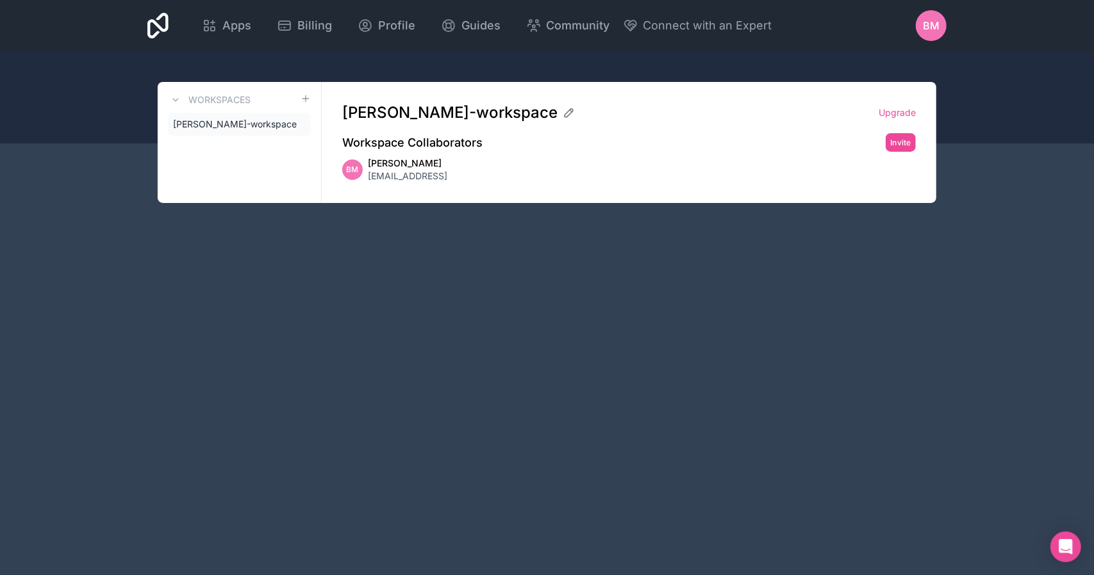
click at [446, 174] on div "BM Bilal Muzamil bilal@fastn.ai" at bounding box center [628, 170] width 573 height 26
click at [387, 170] on span "bilal@fastn.ai" at bounding box center [407, 176] width 79 height 13
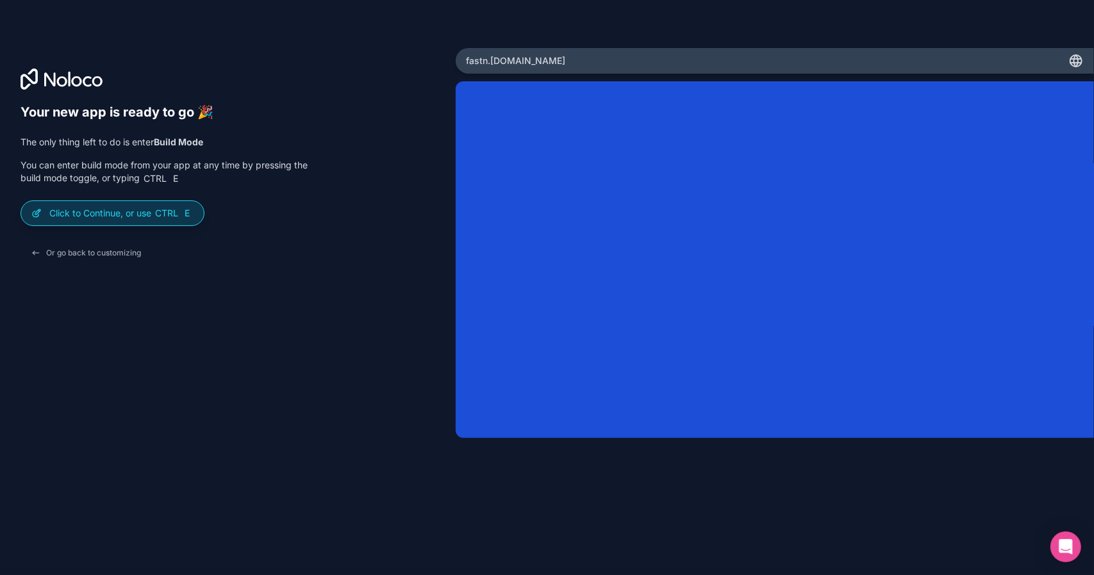
click at [120, 209] on p "Click to Continue, or use Ctrl E" at bounding box center [121, 213] width 144 height 13
